Goal: Transaction & Acquisition: Purchase product/service

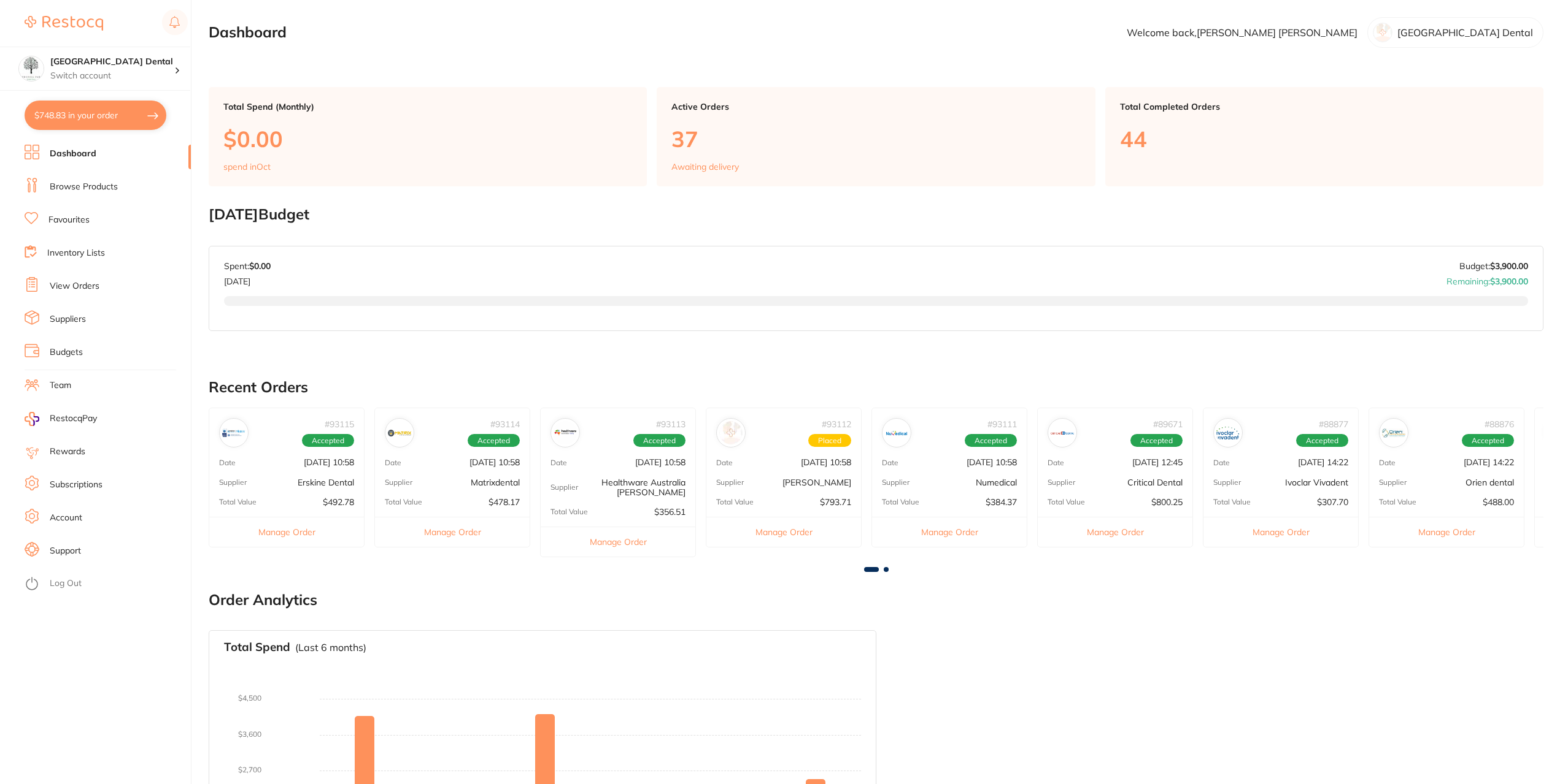
click at [54, 220] on link "Favourites" at bounding box center [69, 220] width 41 height 12
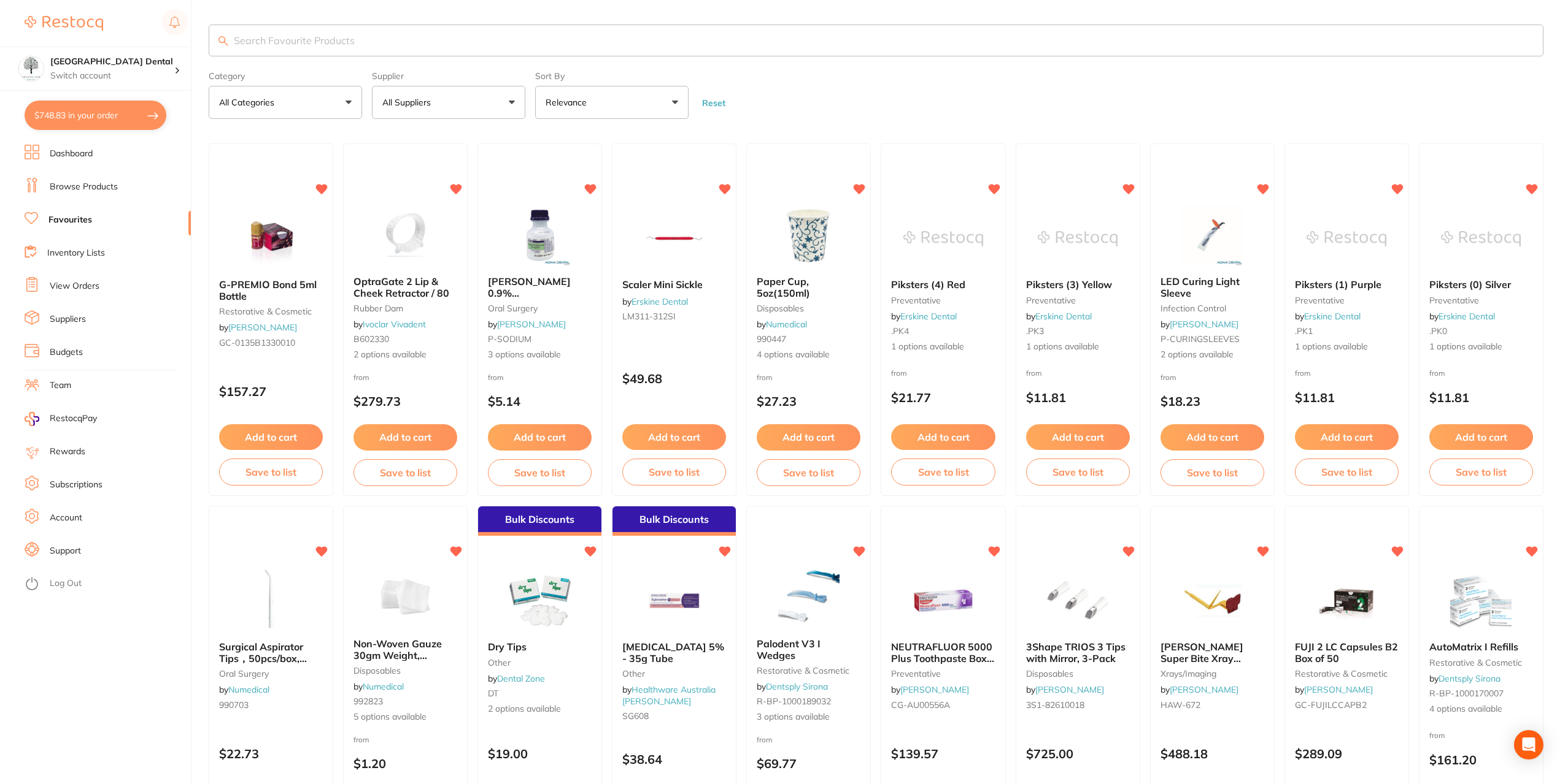
click at [76, 190] on link "Browse Products" at bounding box center [83, 186] width 68 height 12
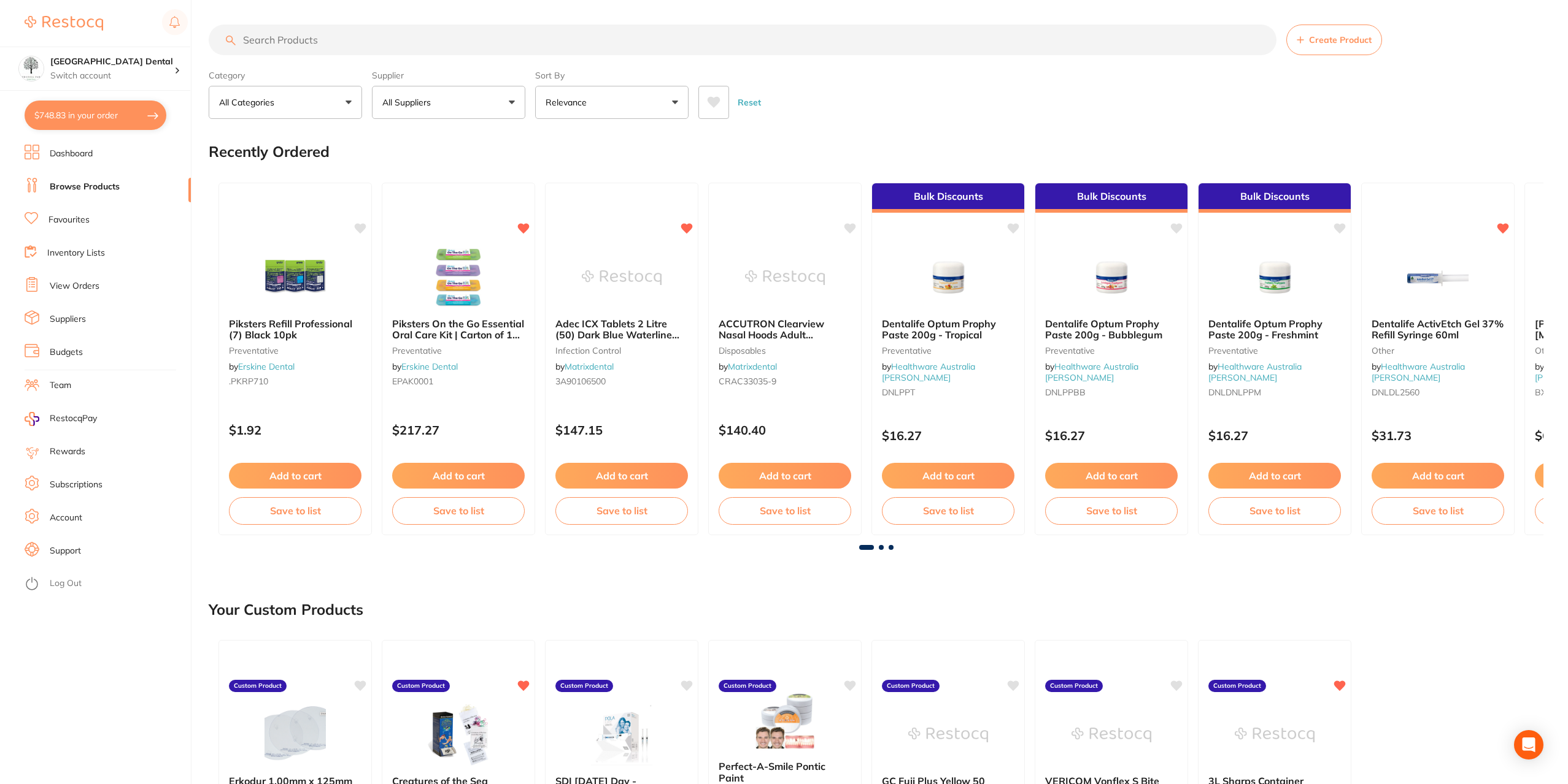
click at [88, 222] on link "Favourites" at bounding box center [69, 220] width 41 height 12
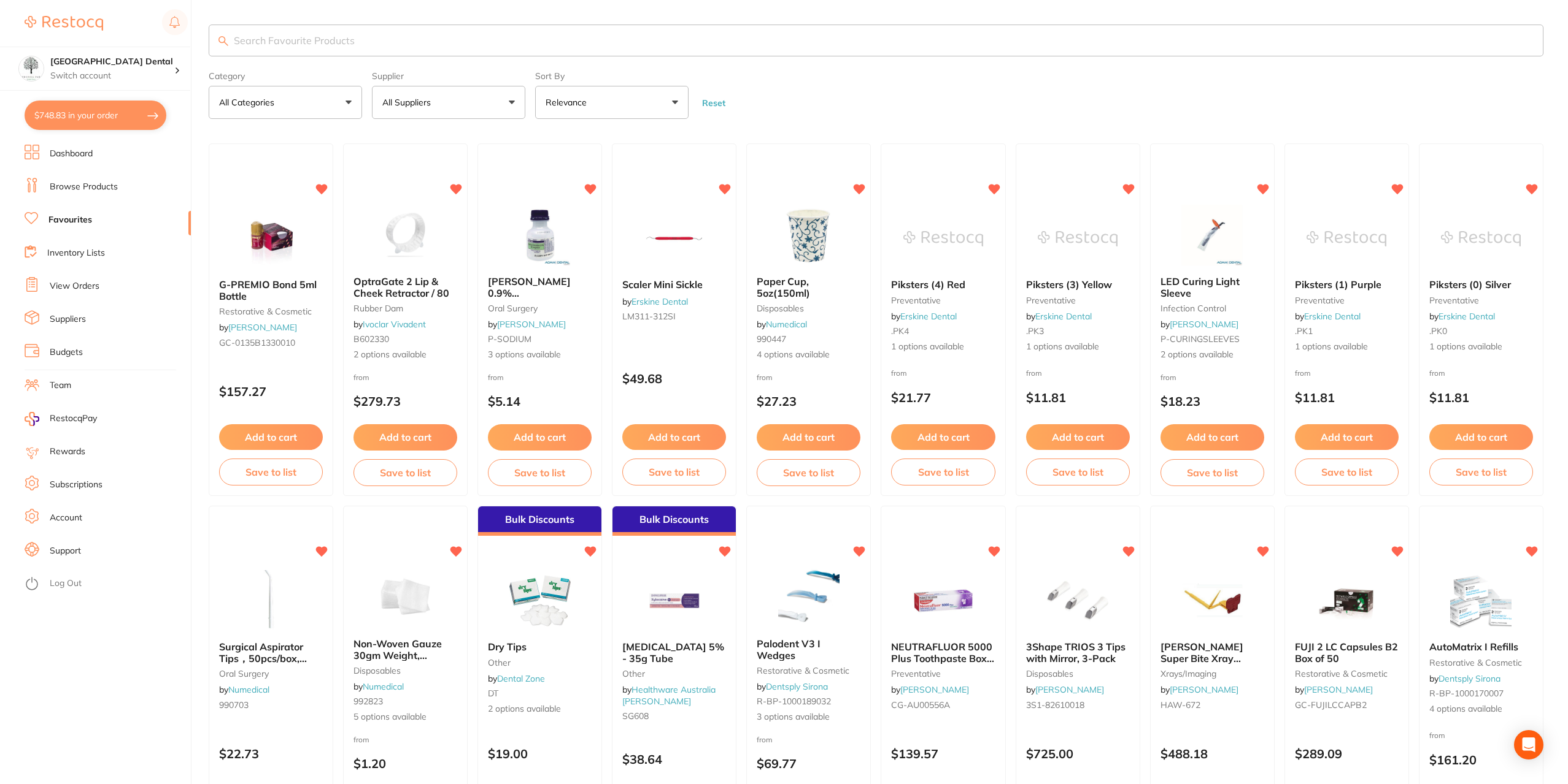
click at [256, 35] on input "search" at bounding box center [876, 41] width 1334 height 32
type input "z250"
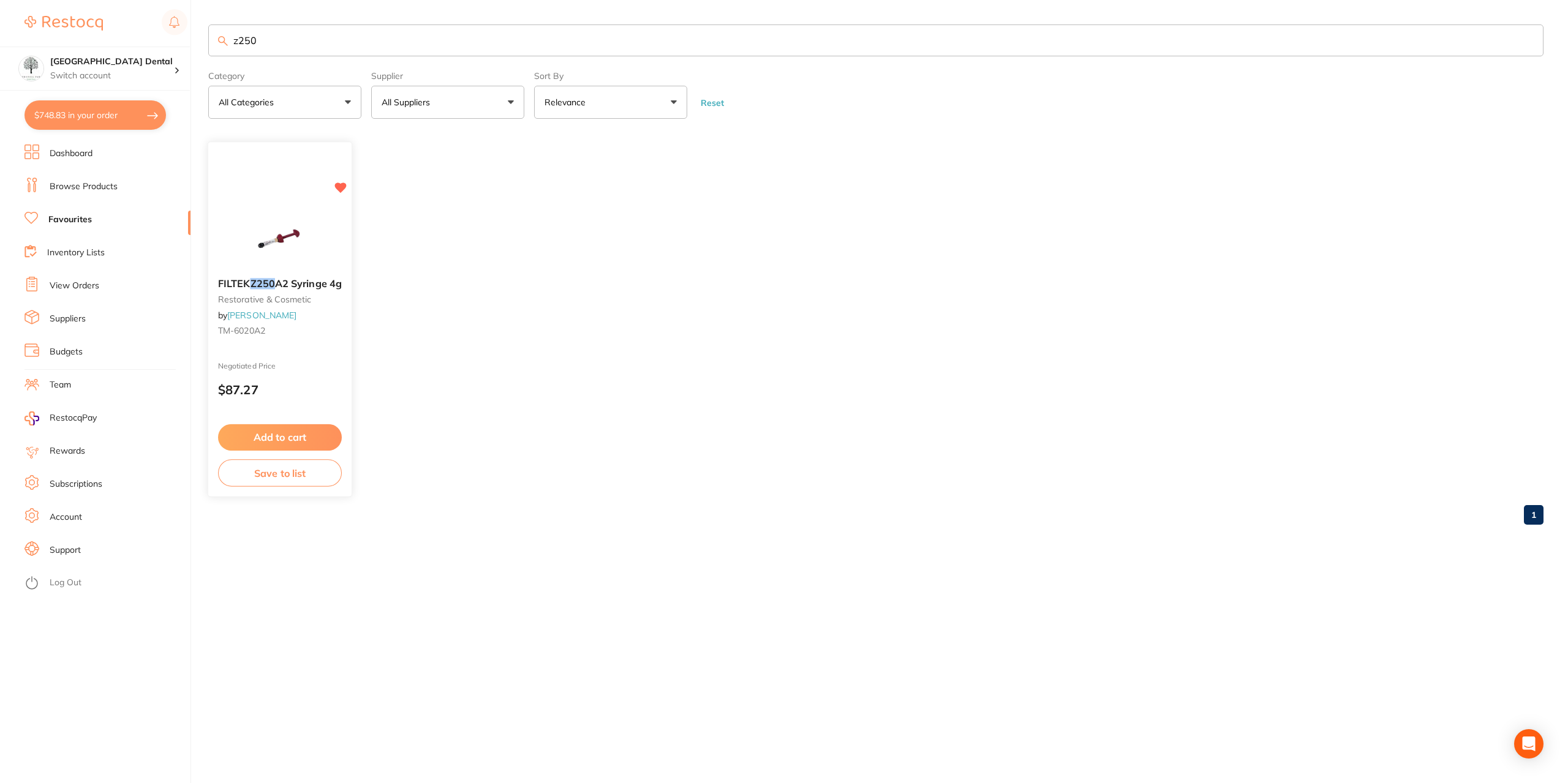
click at [283, 243] on img at bounding box center [280, 237] width 80 height 62
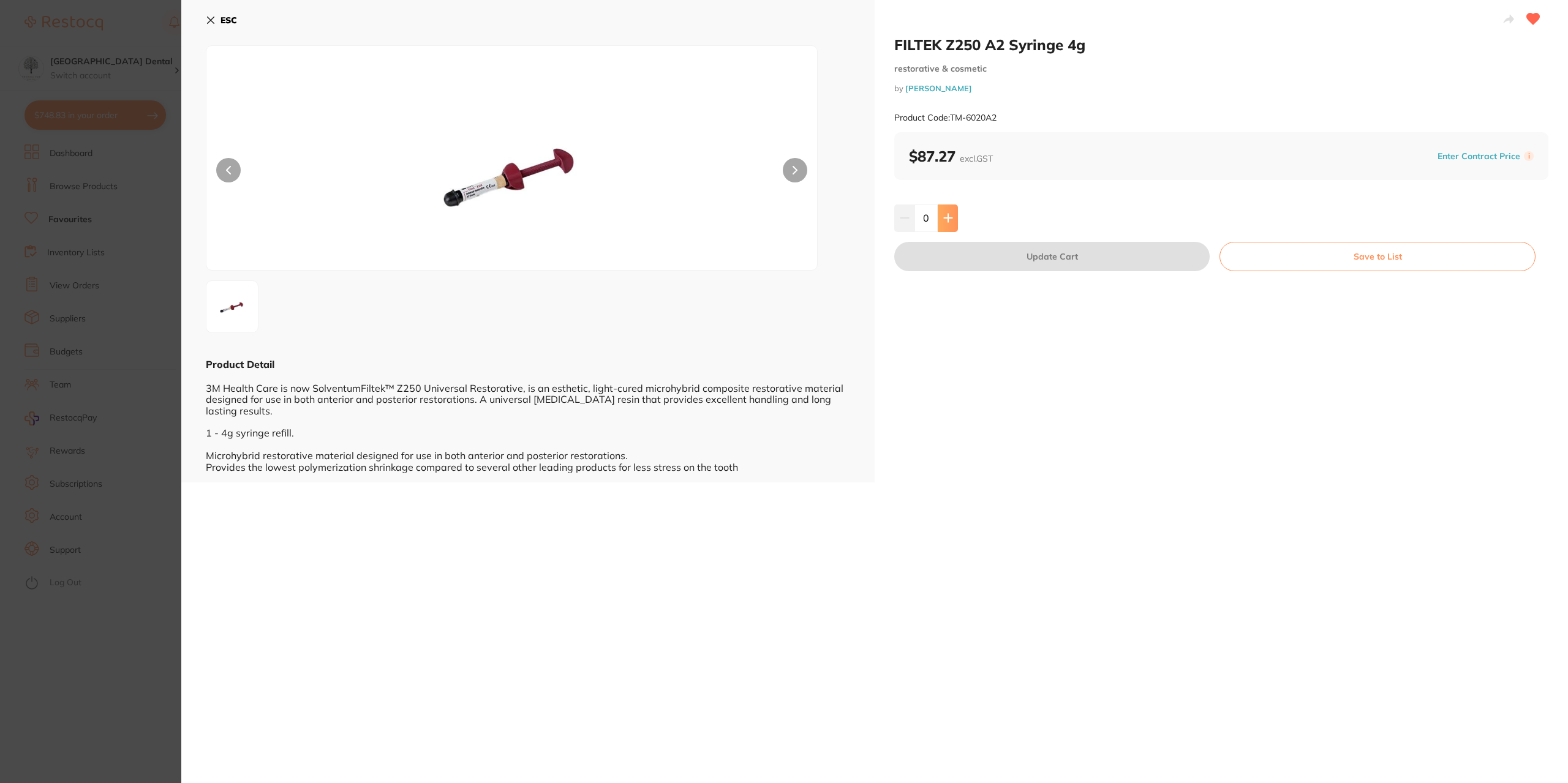
click at [943, 219] on icon at bounding box center [947, 218] width 8 height 8
click at [945, 214] on icon at bounding box center [948, 218] width 10 height 10
type input "4"
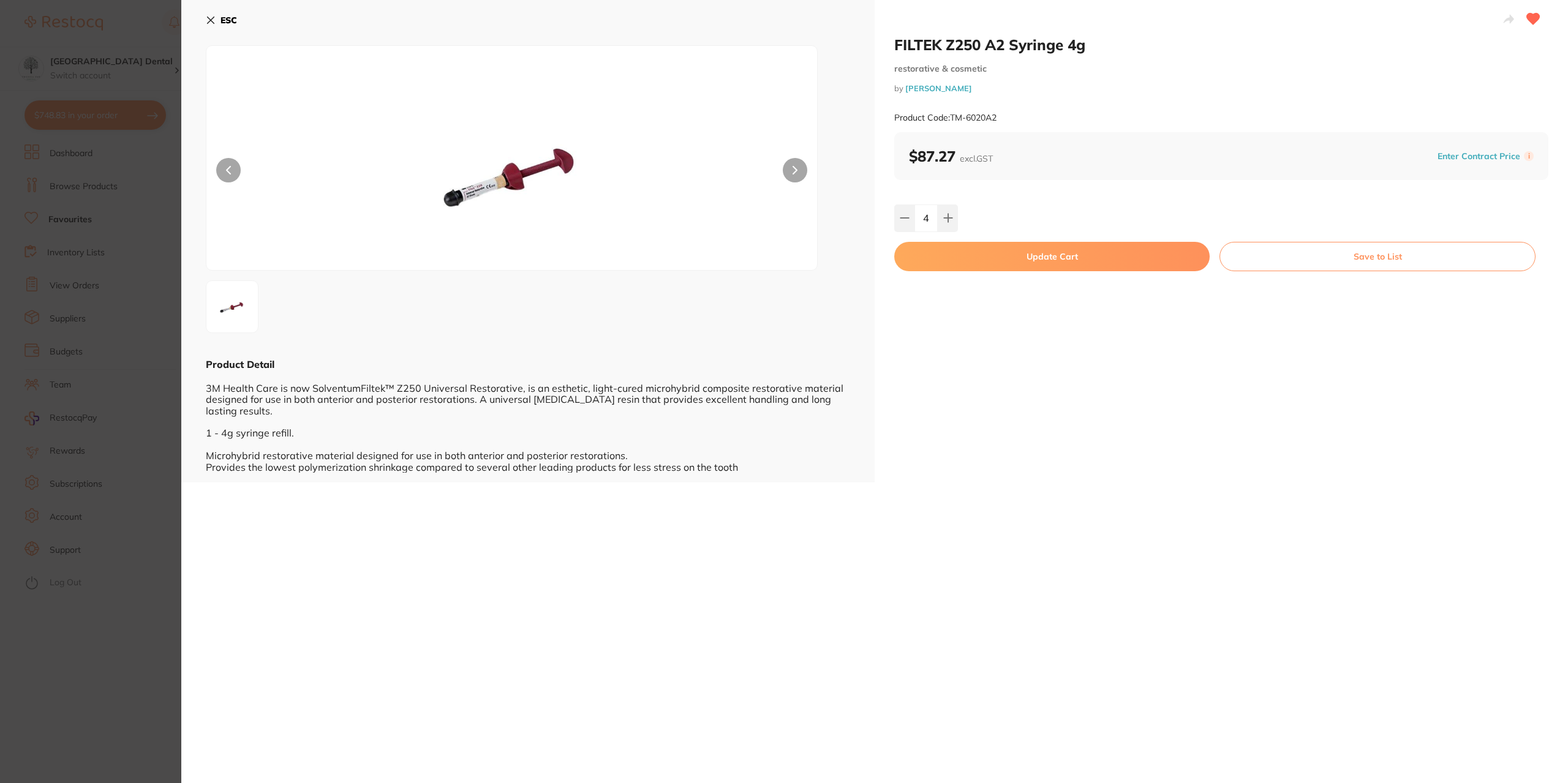
click at [1070, 252] on button "Update Cart" at bounding box center [1051, 256] width 316 height 30
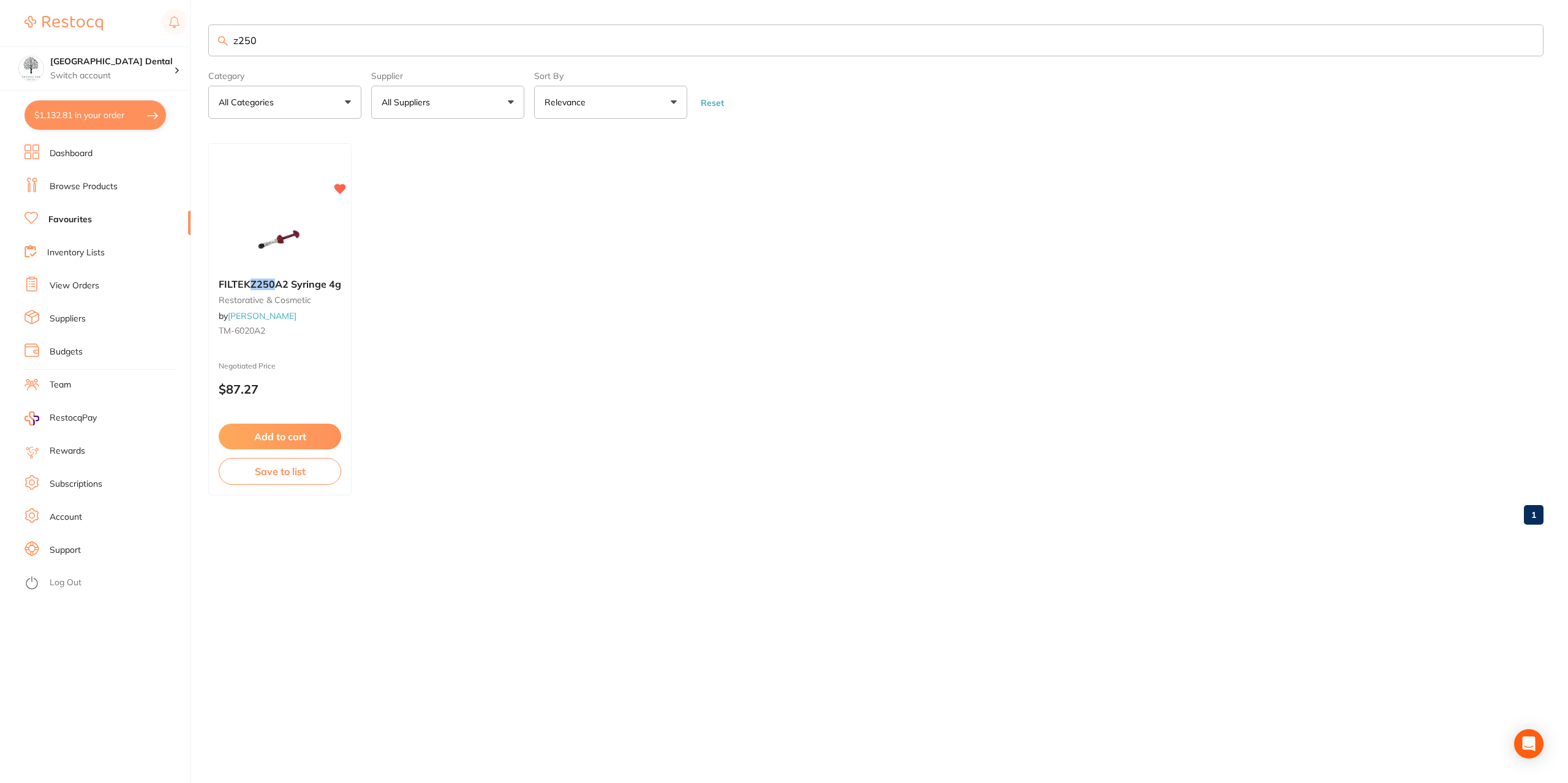
click at [54, 115] on button "$1,132.81 in your order" at bounding box center [95, 115] width 141 height 30
checkbox input "true"
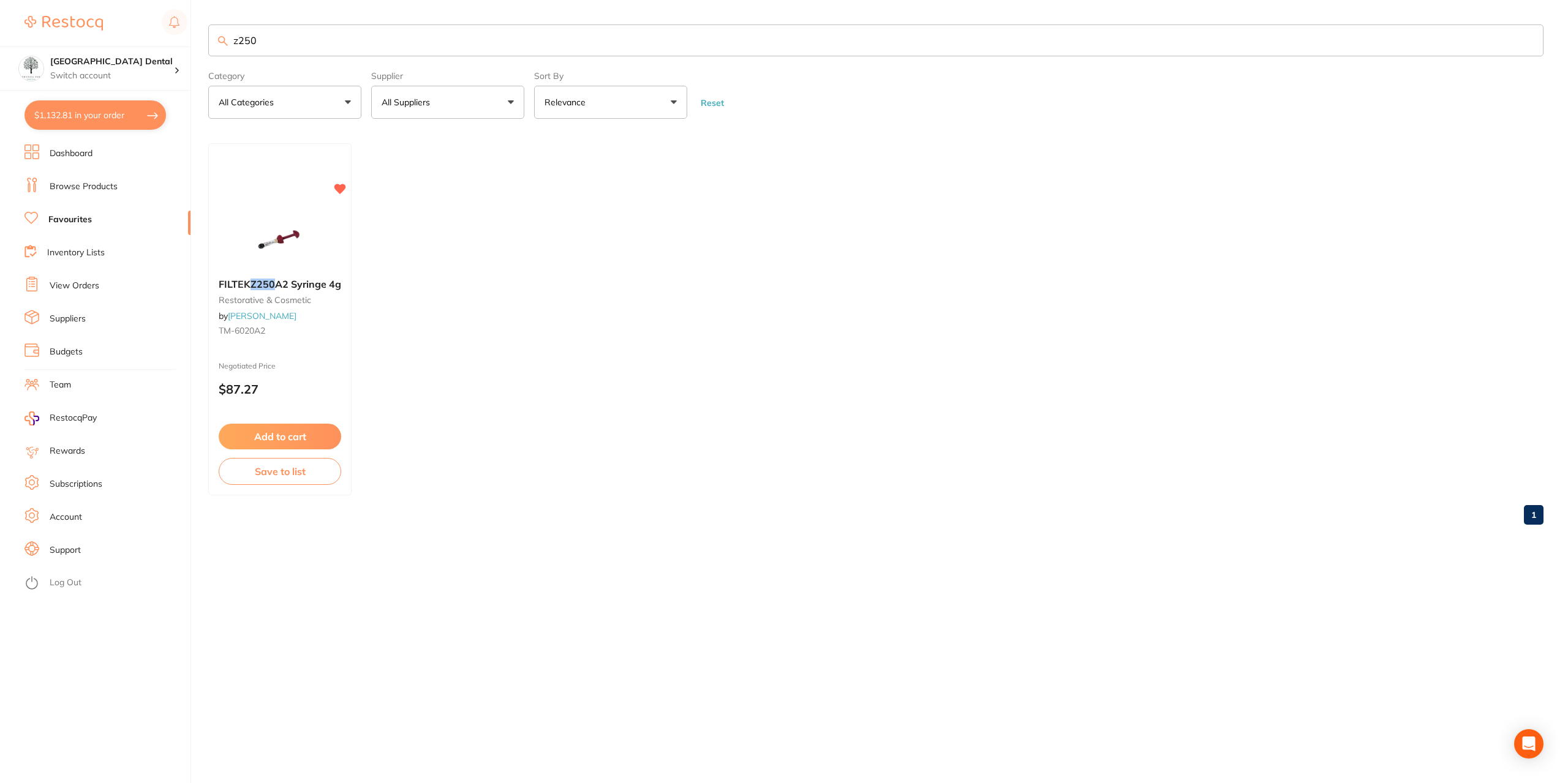
checkbox input "true"
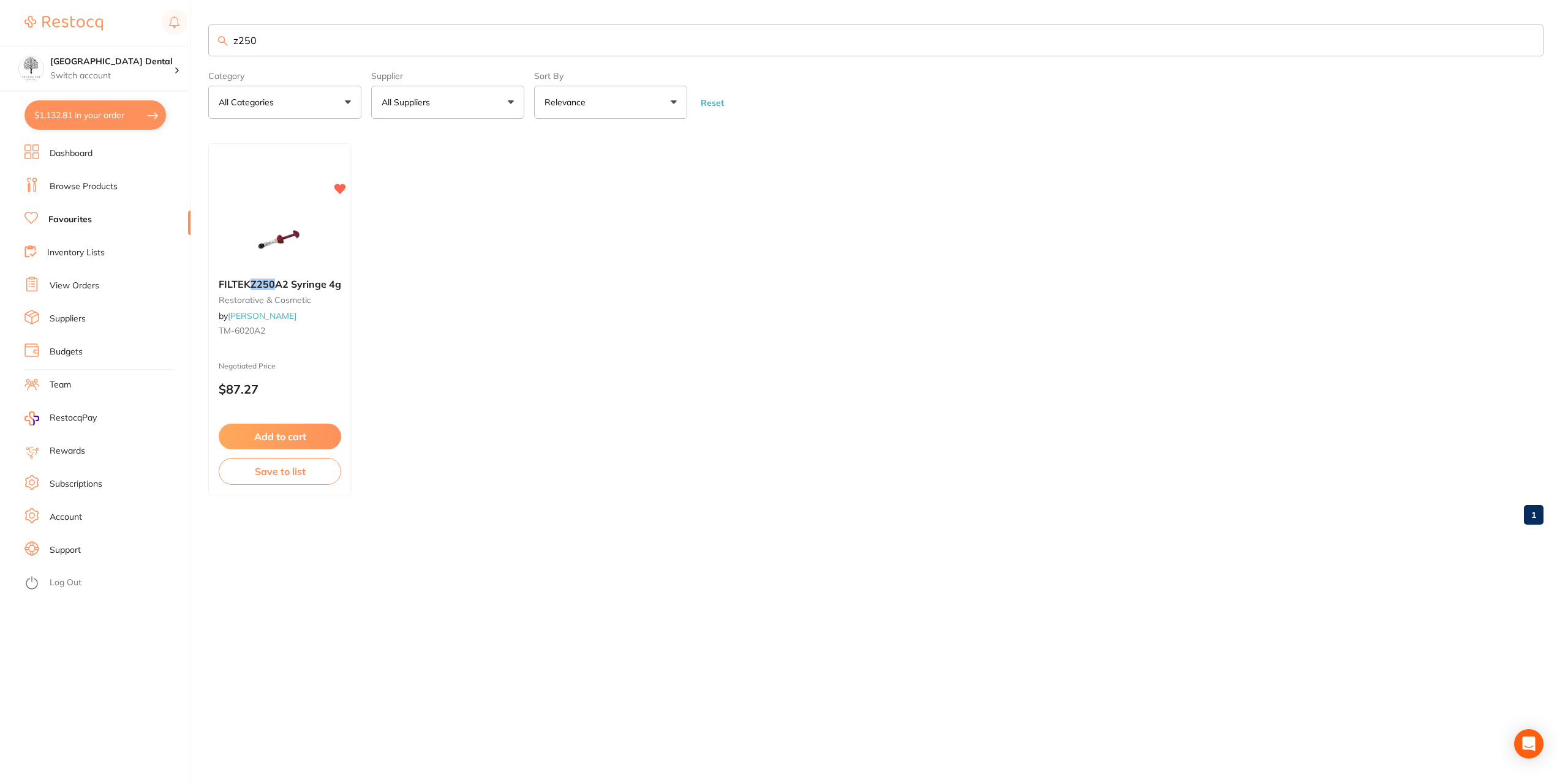
checkbox input "true"
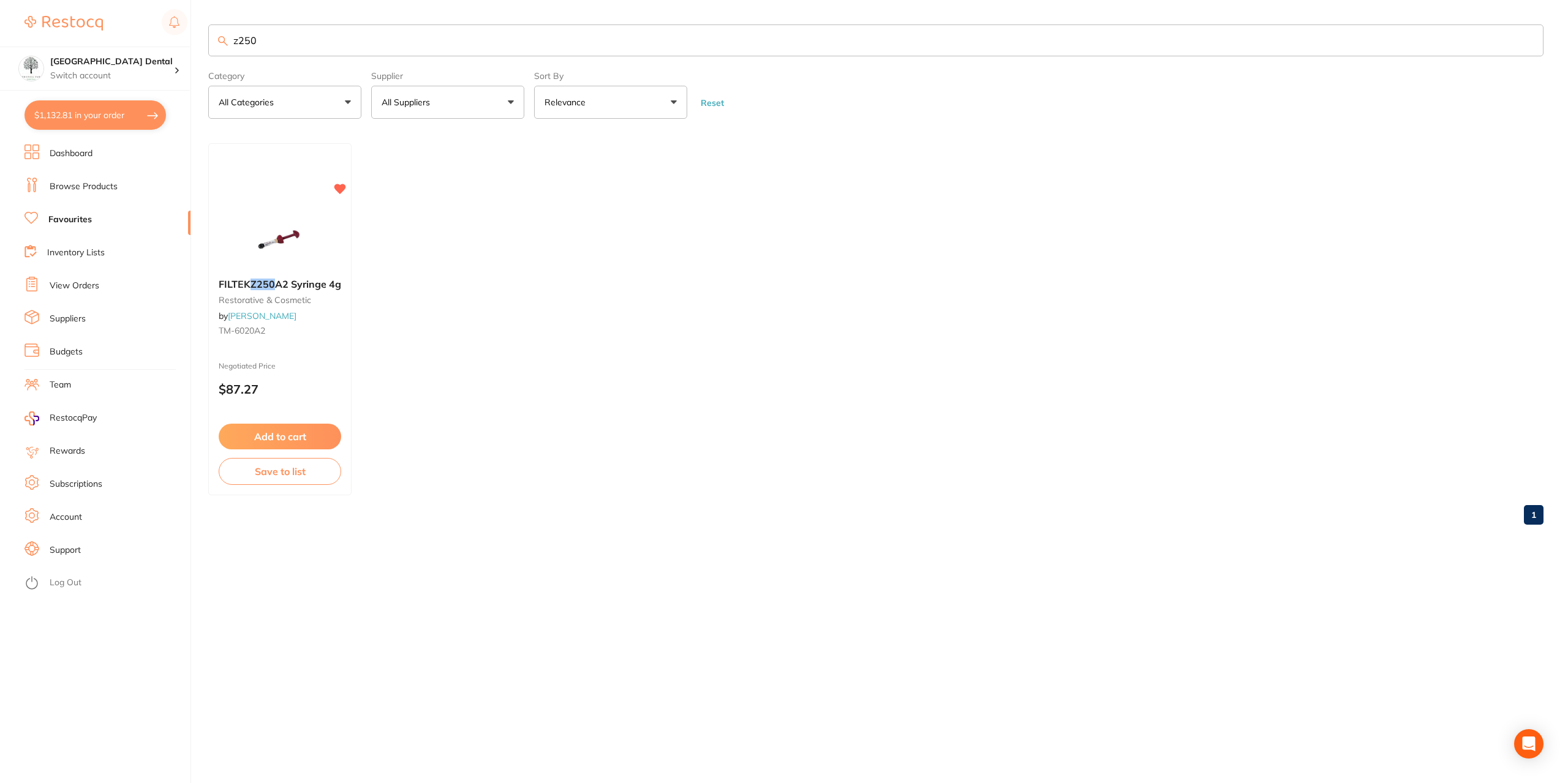
checkbox input "true"
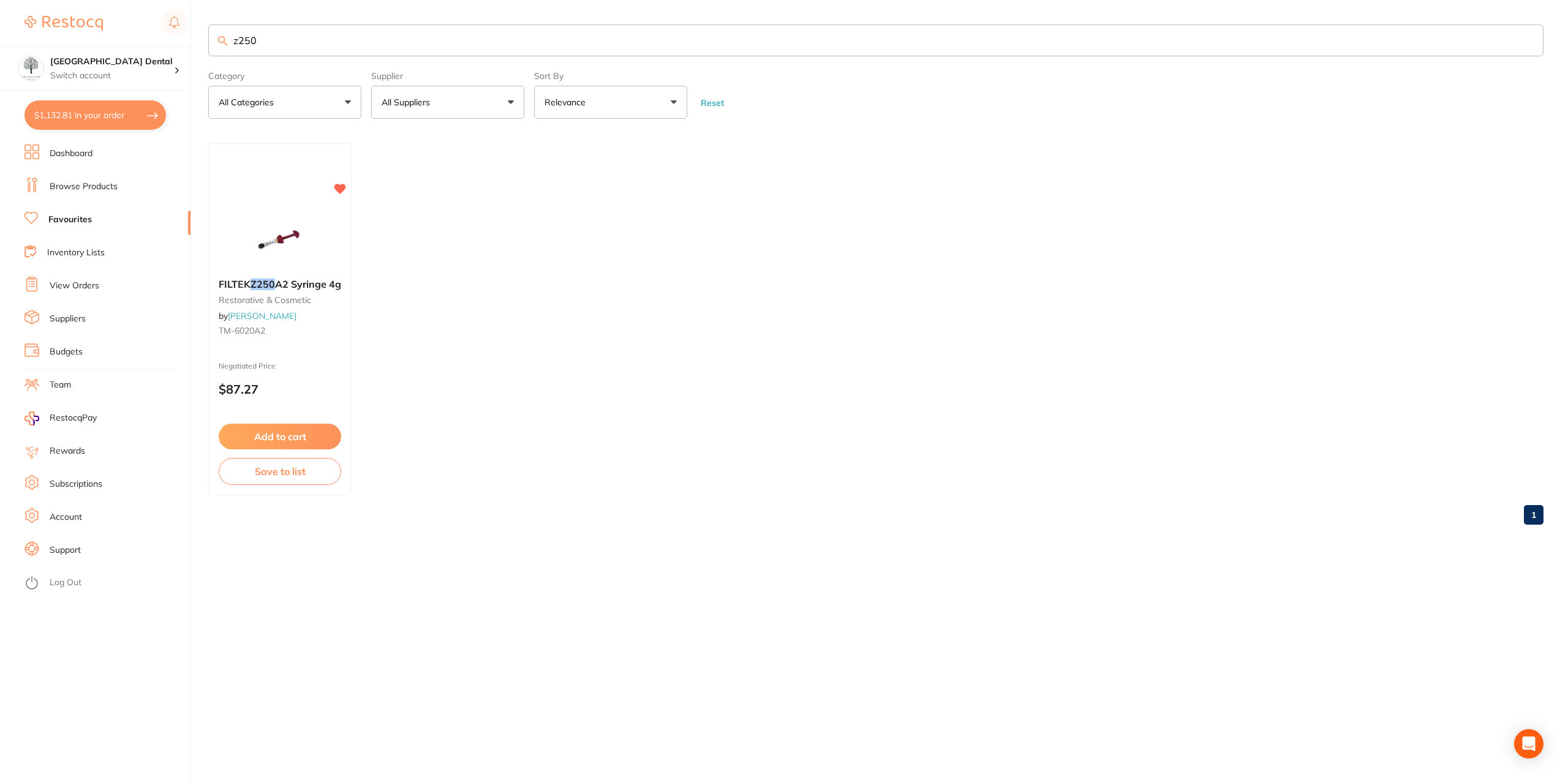
checkbox input "true"
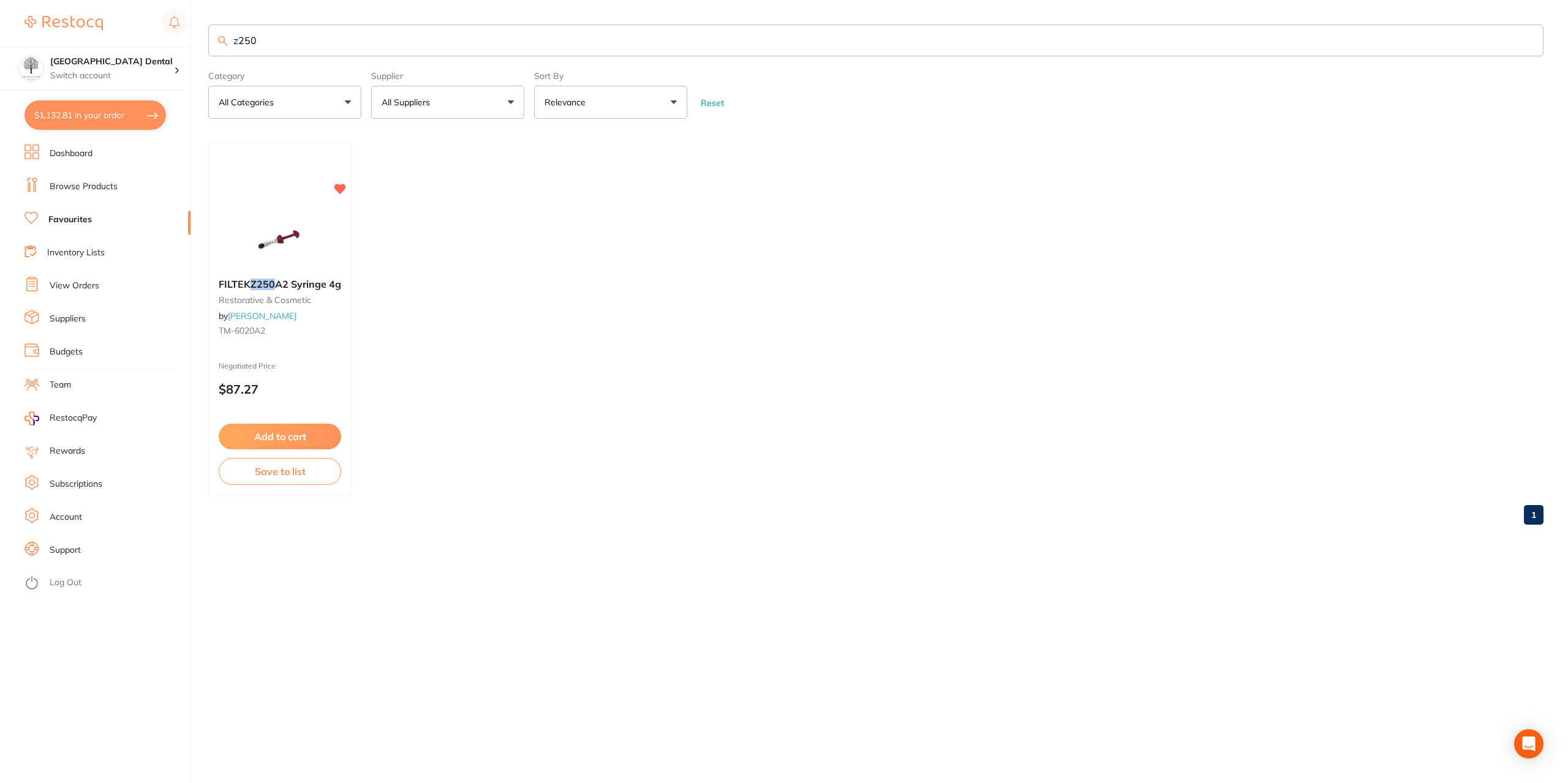
checkbox input "true"
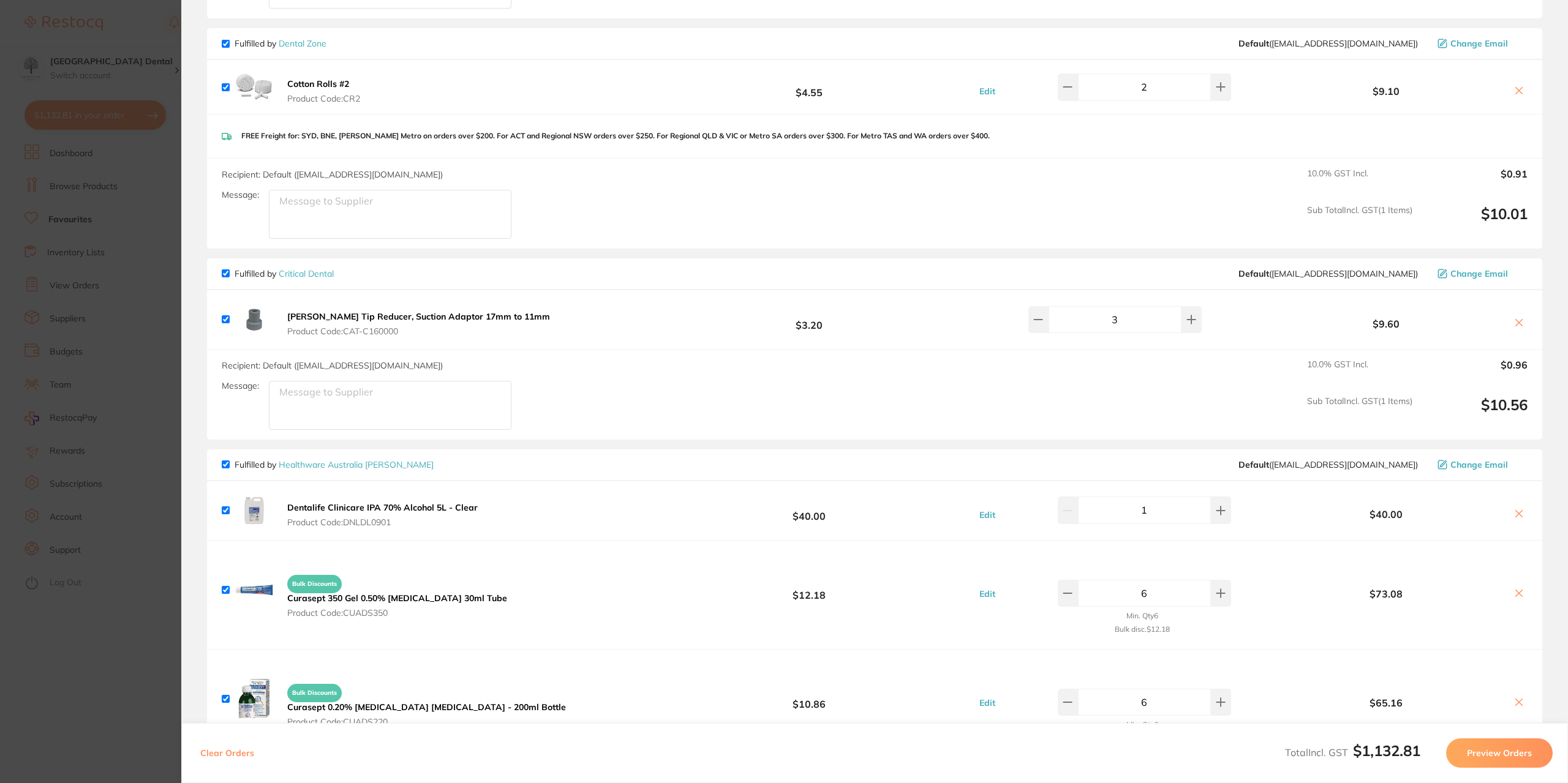
scroll to position [857, 0]
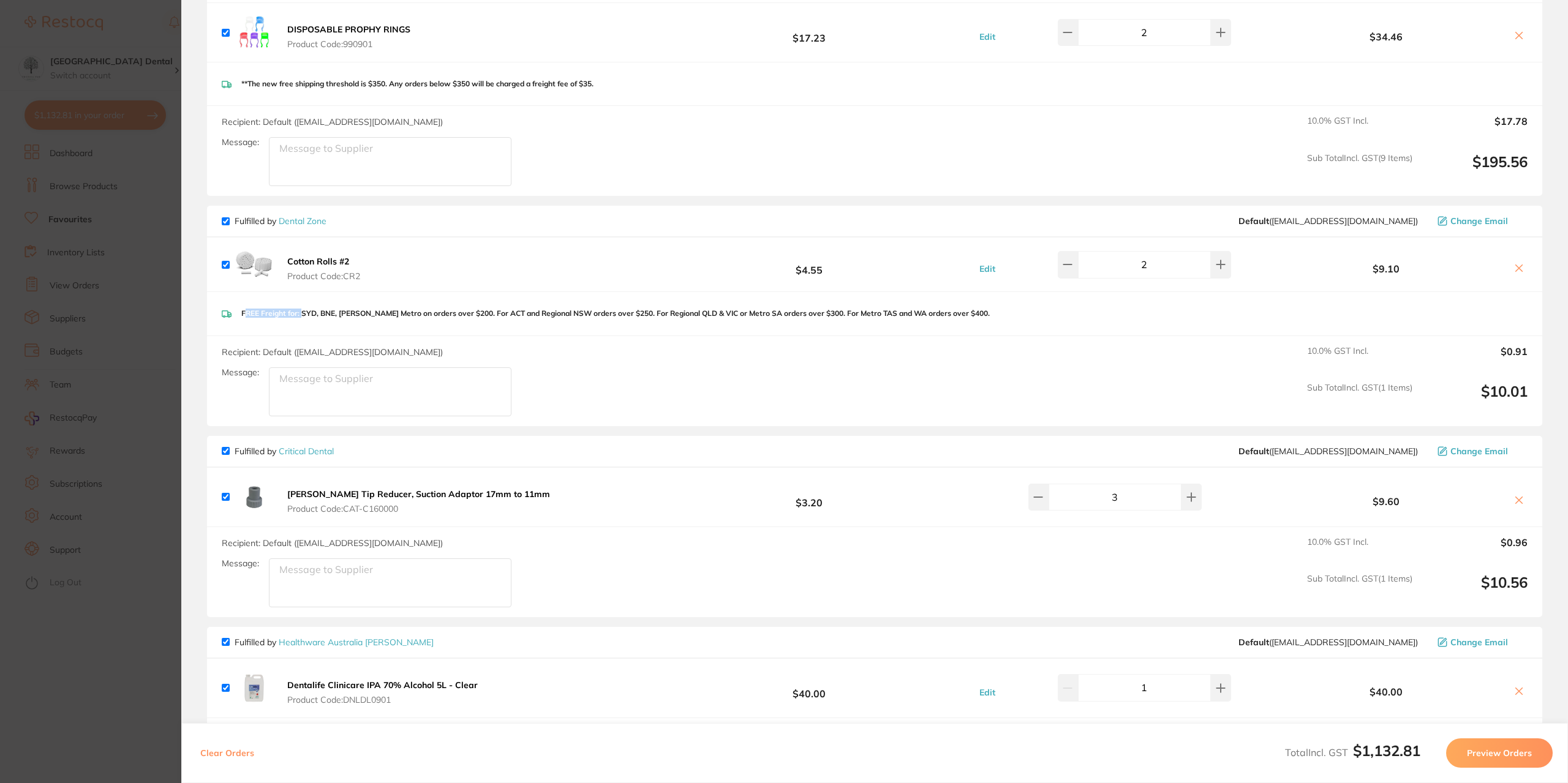
drag, startPoint x: 244, startPoint y: 312, endPoint x: 304, endPoint y: 312, distance: 60.0
click at [304, 312] on p "FREE Freight for: SYD, BNE, [PERSON_NAME] Metro on orders over $200. For ACT an…" at bounding box center [615, 313] width 748 height 9
drag, startPoint x: 434, startPoint y: 314, endPoint x: 447, endPoint y: 312, distance: 13.2
click at [447, 312] on p "FREE Freight for: SYD, BNE, [PERSON_NAME] Metro on orders over $200. For ACT an…" at bounding box center [615, 313] width 748 height 9
click at [439, 318] on div "FREE Freight for: SYD, BNE, [PERSON_NAME] Metro on orders over $200. For ACT an…" at bounding box center [874, 314] width 1335 height 43
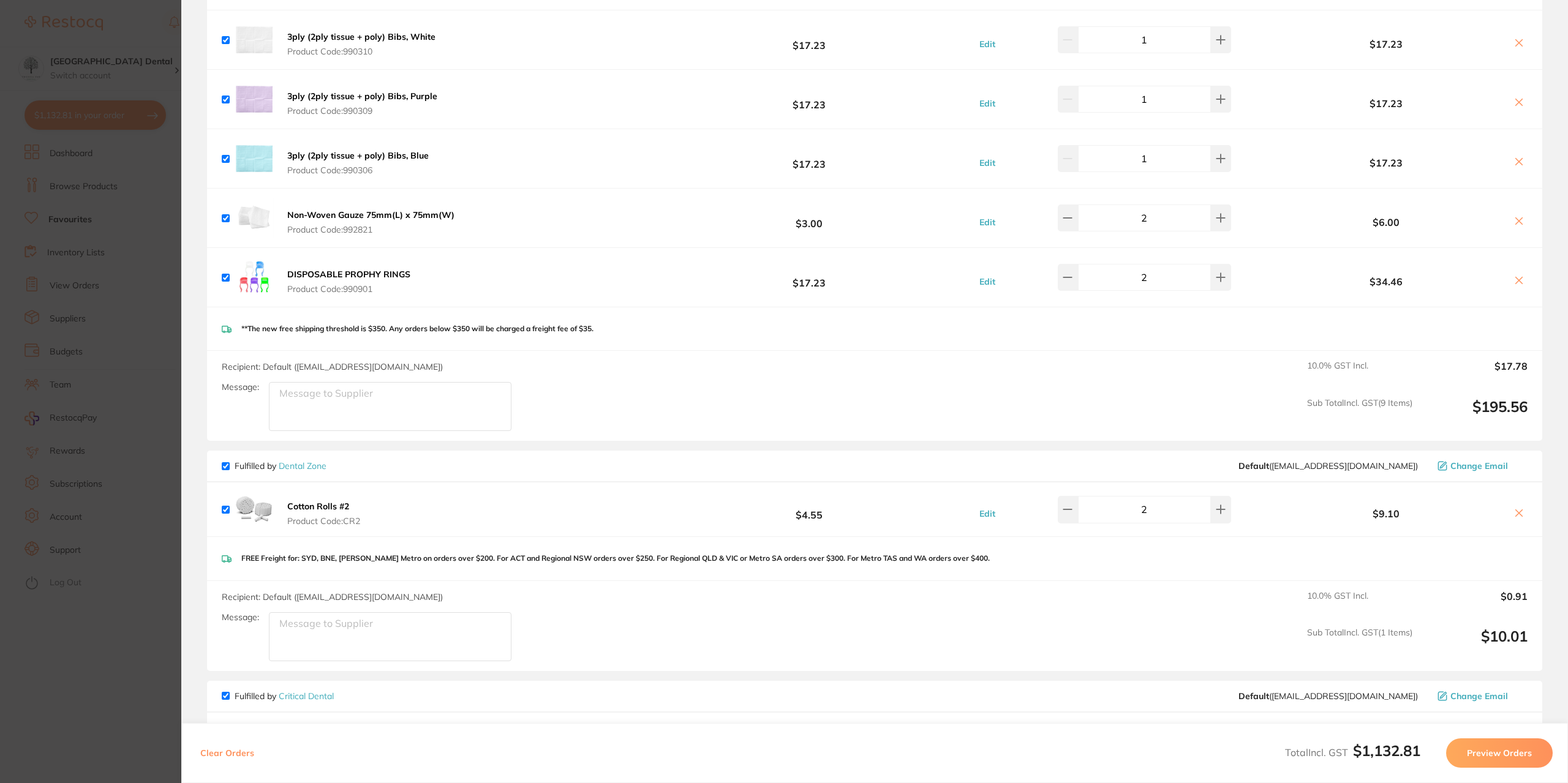
scroll to position [245, 0]
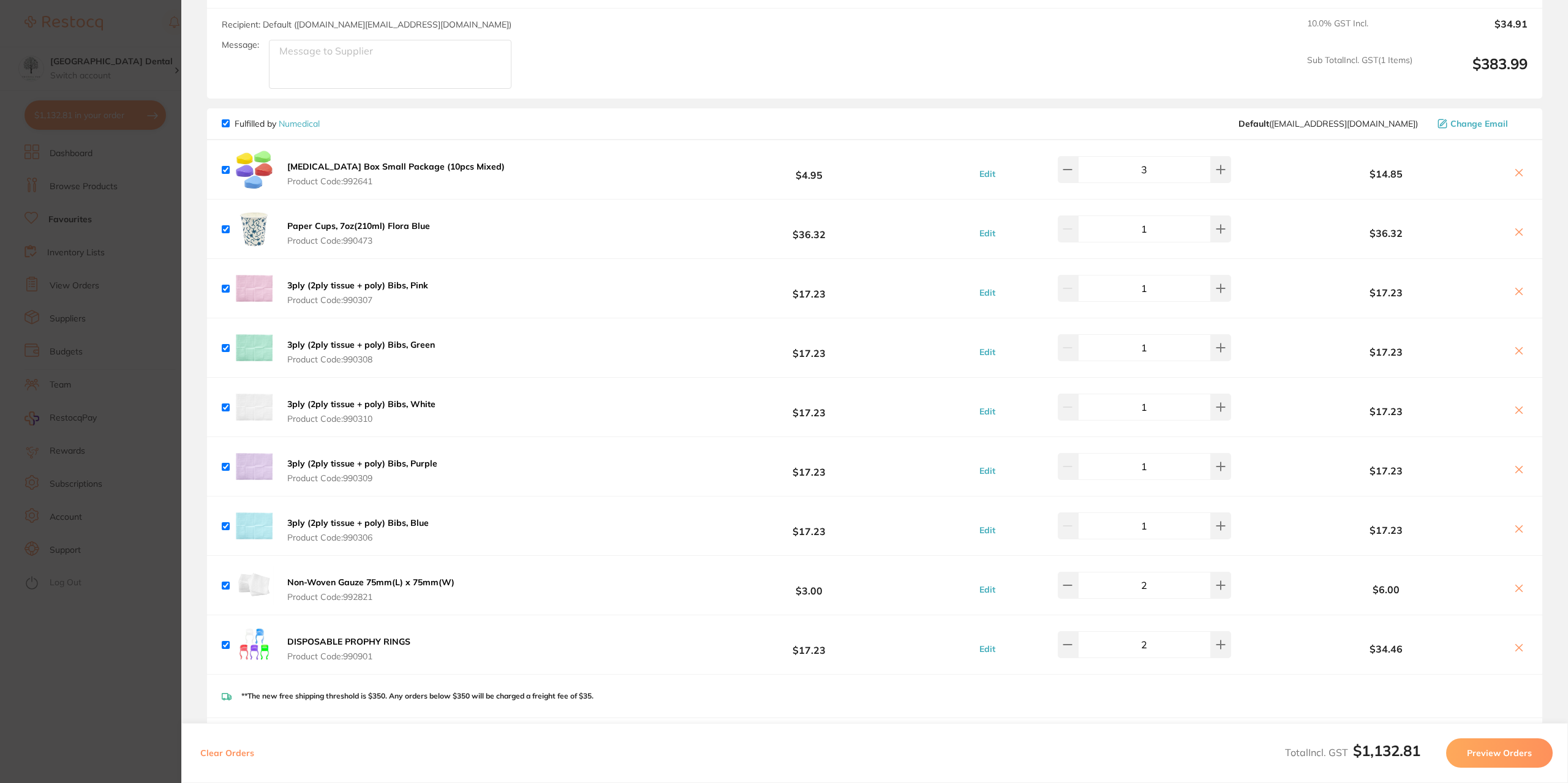
click at [5, 125] on section "Update RRP Set your pre negotiated price for this item. Item Agreed RRP (excl. …" at bounding box center [784, 392] width 1568 height 783
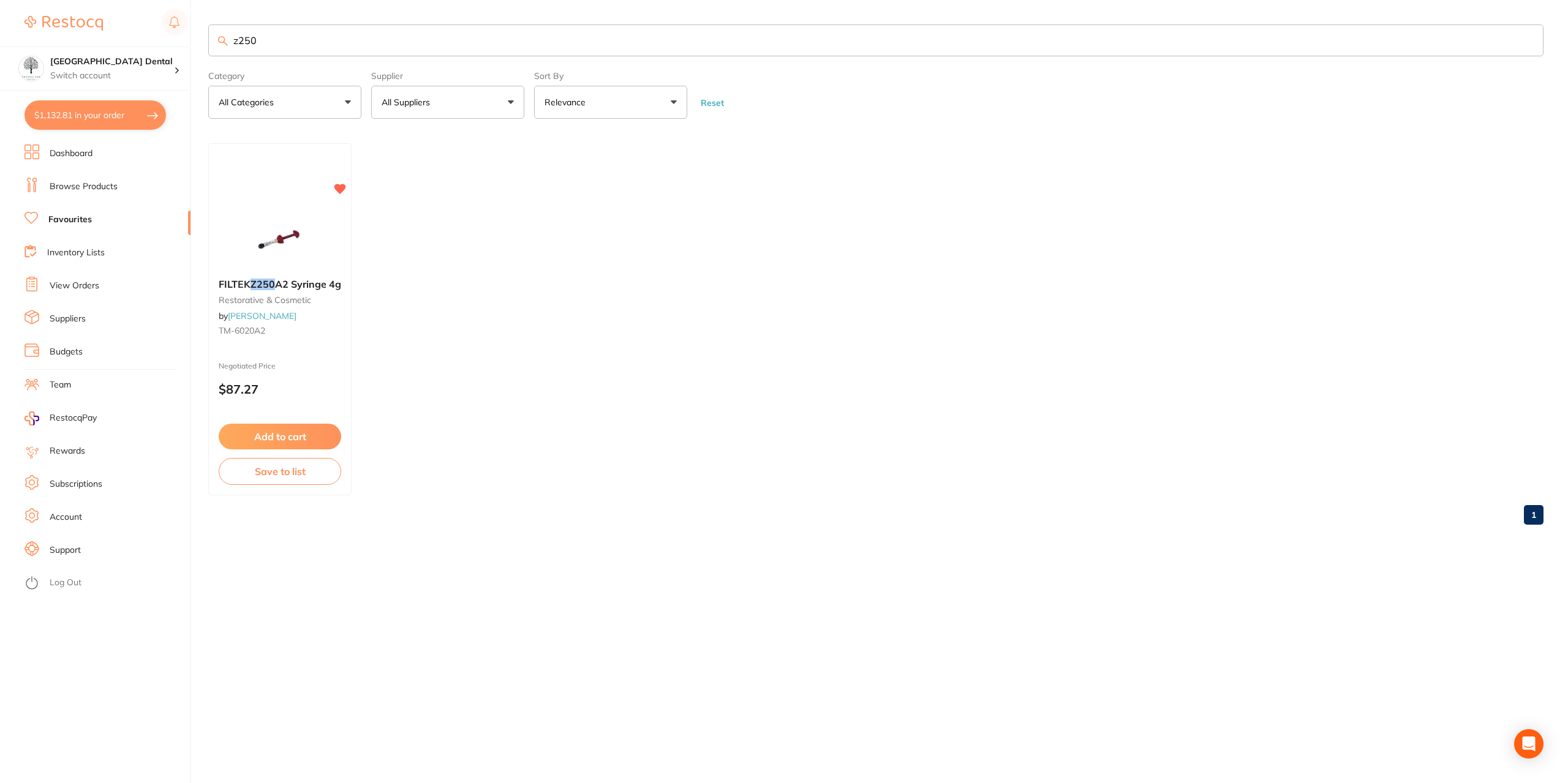
drag, startPoint x: 299, startPoint y: 41, endPoint x: 26, endPoint y: -23, distance: 280.4
click at [26, 0] on html "$1,132.81 [GEOGRAPHIC_DATA] Dental Switch account [GEOGRAPHIC_DATA] Dental $1,1…" at bounding box center [784, 392] width 1568 height 783
type input "sharps container"
click at [280, 439] on button "Add to cart" at bounding box center [284, 437] width 133 height 26
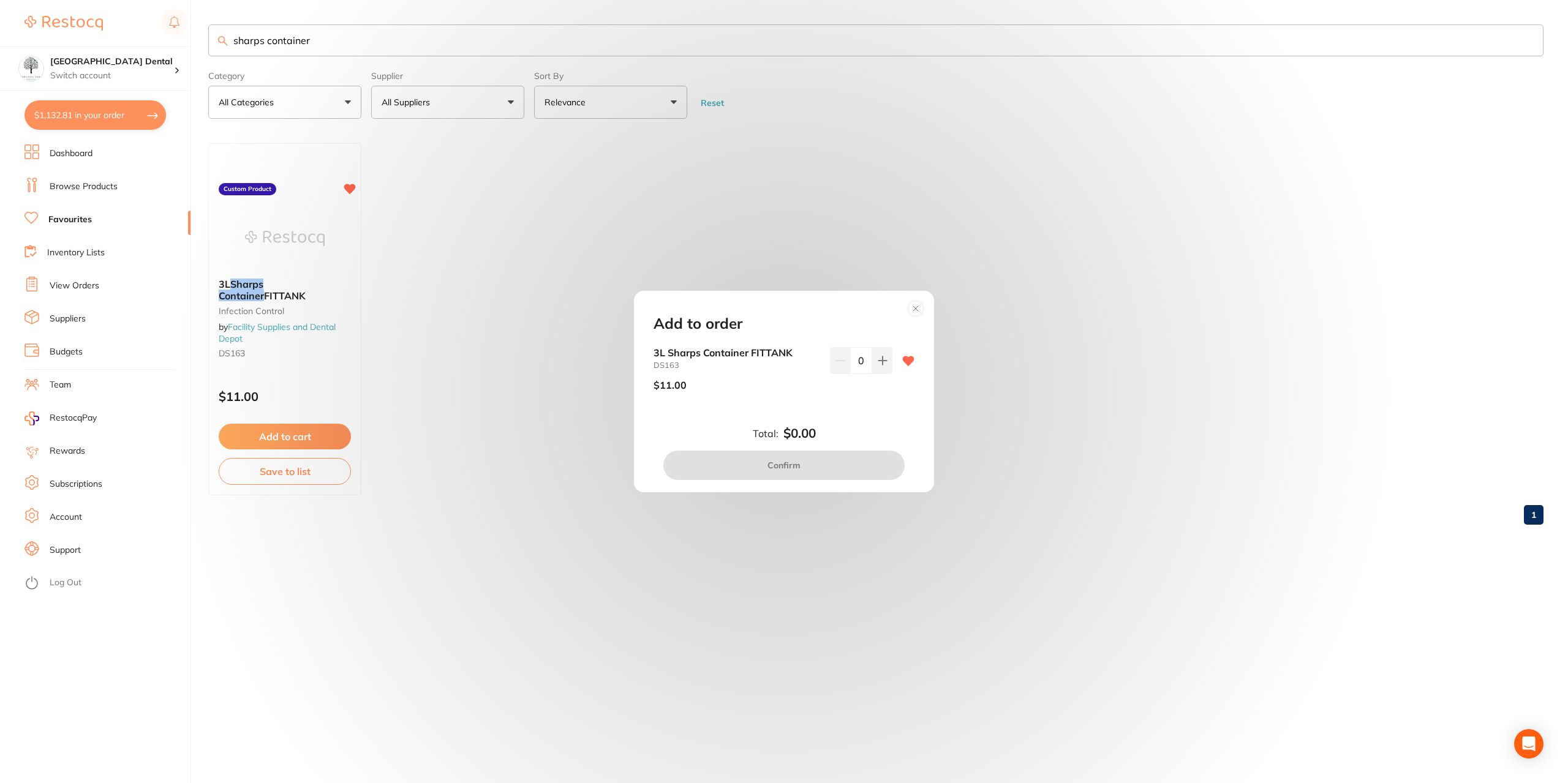
click at [891, 354] on div "3L Sharps Container FITTANK DS163 $11.00 0" at bounding box center [784, 374] width 261 height 54
click at [879, 353] on button at bounding box center [882, 361] width 20 height 27
type input "1"
click at [838, 459] on button "Confirm" at bounding box center [784, 465] width 241 height 30
checkbox input "false"
